Goal: Use online tool/utility: Use online tool/utility

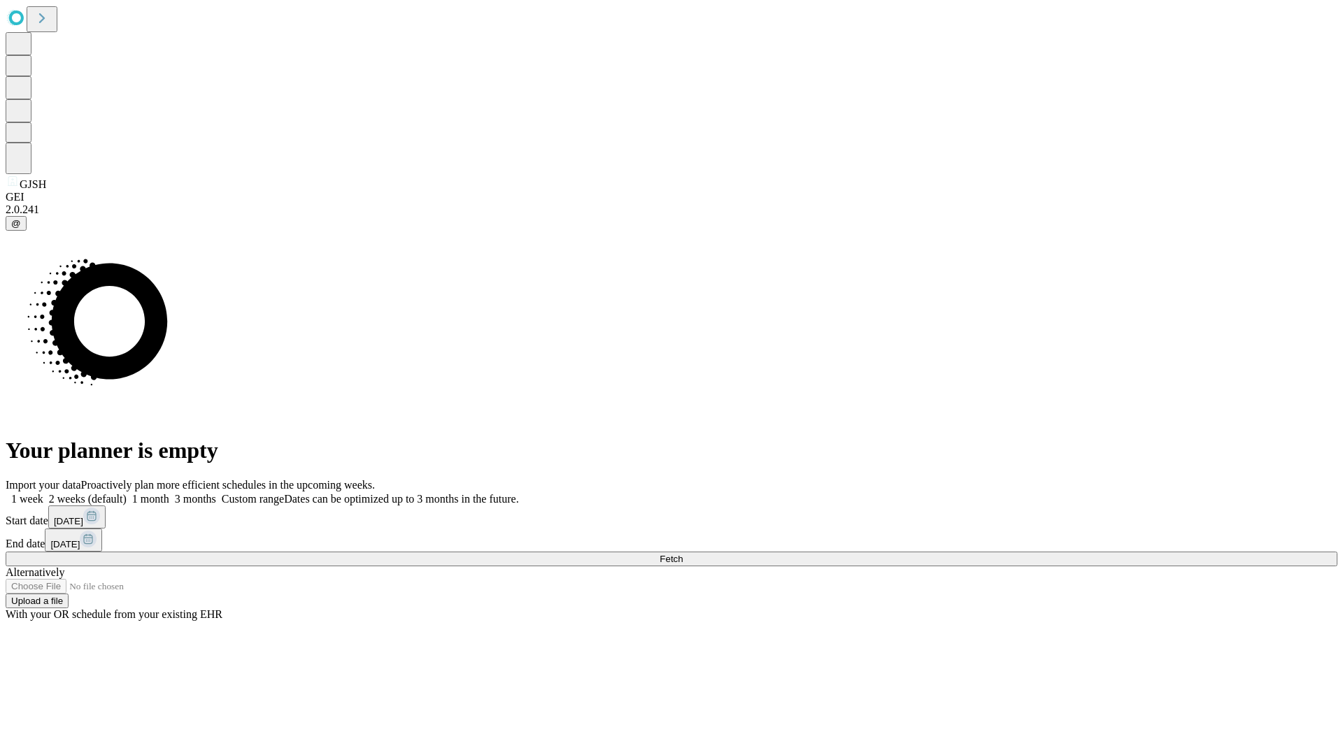
click at [683, 554] on span "Fetch" at bounding box center [671, 559] width 23 height 10
